Goal: Task Accomplishment & Management: Complete application form

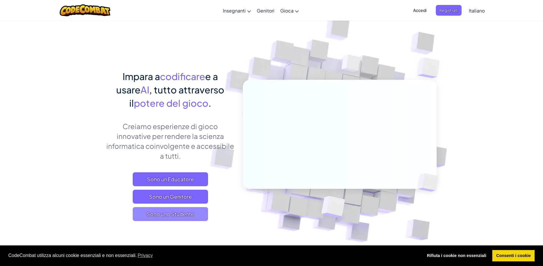
click at [172, 210] on span "Sono uno Studente" at bounding box center [170, 214] width 75 height 14
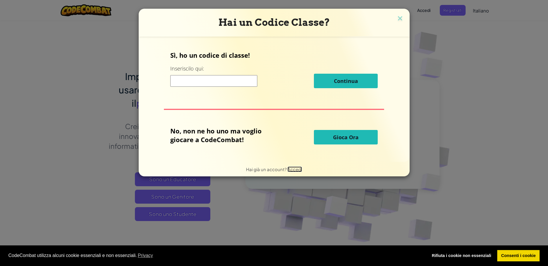
click at [288, 169] on span "Accedi" at bounding box center [294, 169] width 14 height 6
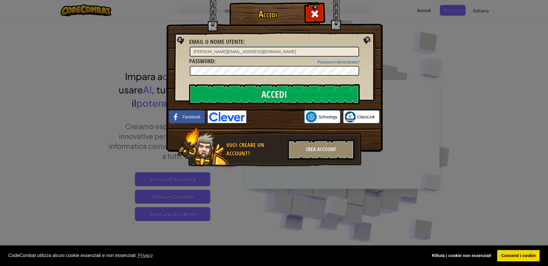
type input "[PERSON_NAME][EMAIL_ADDRESS][DOMAIN_NAME]"
click at [189, 84] on input "Accedi" at bounding box center [274, 94] width 170 height 20
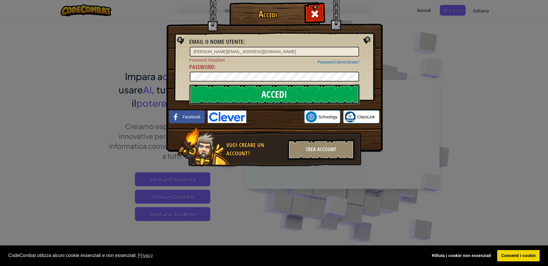
click at [256, 86] on input "Accedi" at bounding box center [274, 94] width 170 height 20
click at [317, 17] on span at bounding box center [314, 13] width 9 height 9
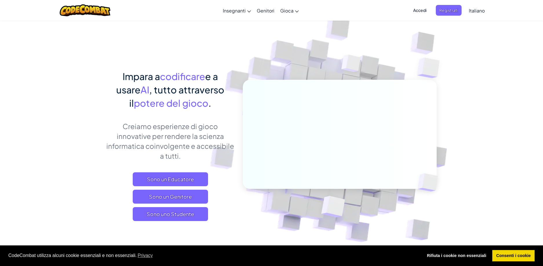
click at [411, 11] on span "Accedi" at bounding box center [420, 10] width 20 height 11
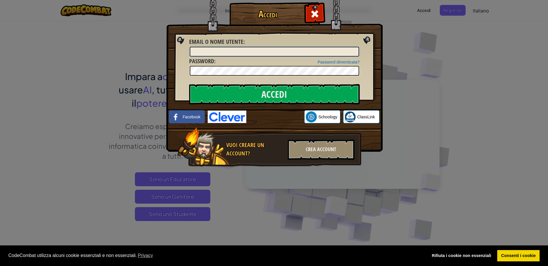
click at [311, 53] on input "Email o nome utente :" at bounding box center [274, 52] width 169 height 10
click at [317, 17] on span at bounding box center [314, 13] width 9 height 9
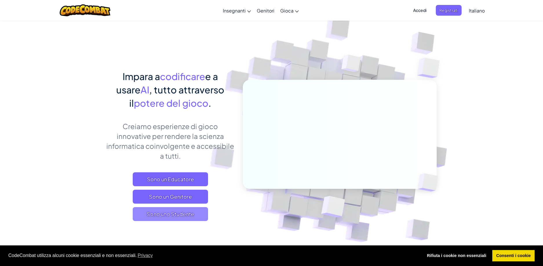
click at [178, 212] on span "Sono uno Studente" at bounding box center [170, 214] width 75 height 14
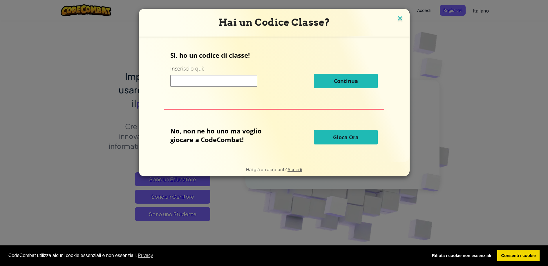
click at [399, 19] on img at bounding box center [400, 18] width 8 height 9
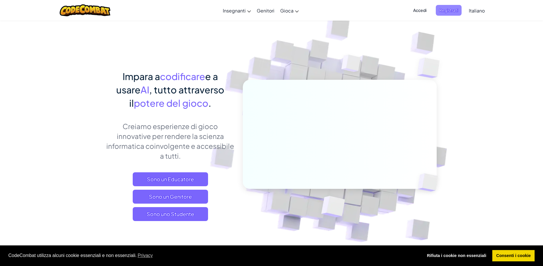
click at [449, 14] on span "Registrati" at bounding box center [449, 10] width 26 height 11
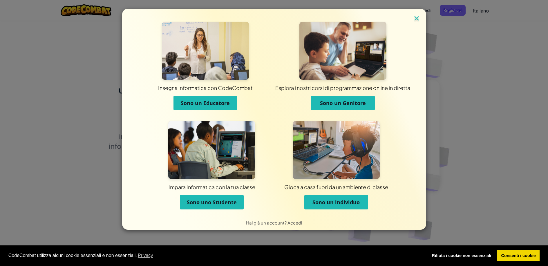
click at [415, 21] on img at bounding box center [417, 18] width 8 height 9
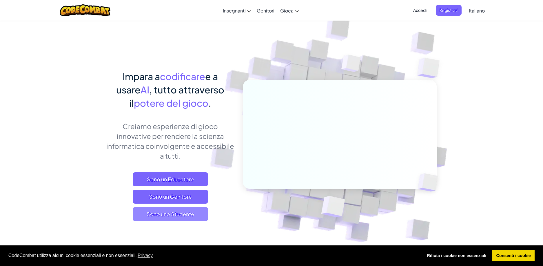
click at [141, 213] on span "Sono uno Studente" at bounding box center [170, 214] width 75 height 14
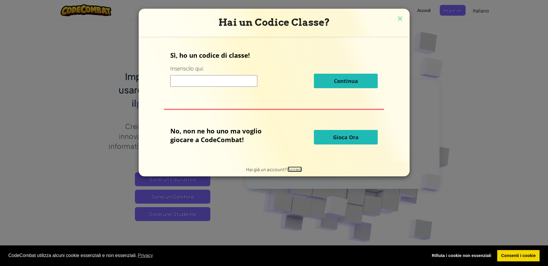
click at [293, 171] on span "Accedi" at bounding box center [294, 169] width 14 height 6
